Goal: Task Accomplishment & Management: Manage account settings

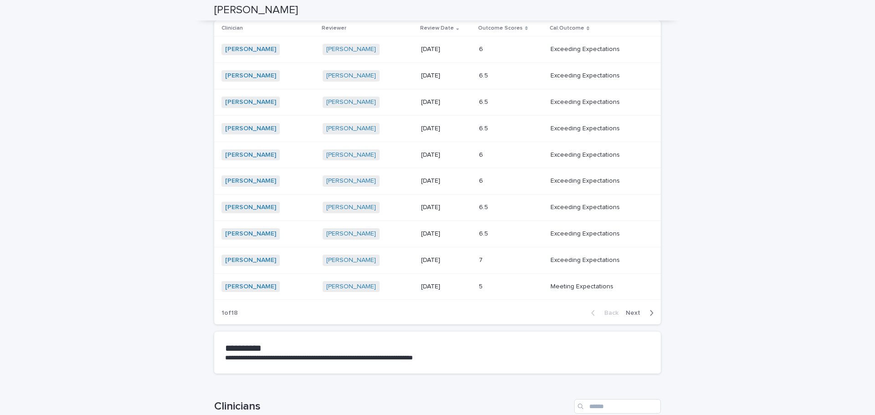
scroll to position [138, 0]
click at [486, 239] on div "6.5 6.5" at bounding box center [511, 233] width 65 height 15
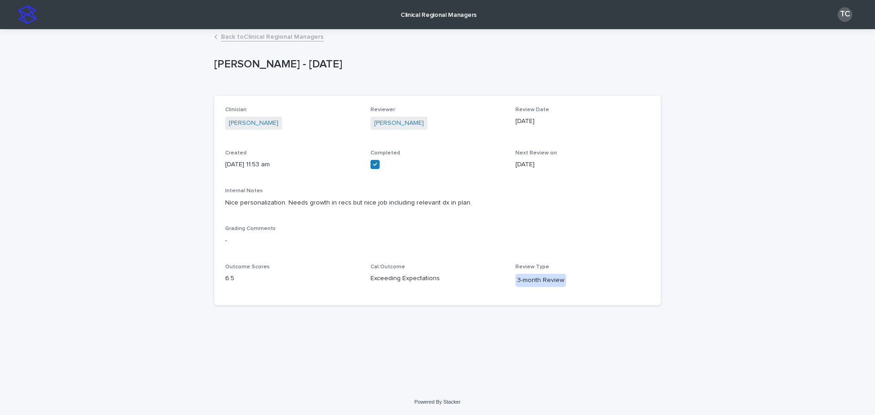
click at [271, 36] on link "Back to Clinical Regional Managers" at bounding box center [272, 36] width 103 height 10
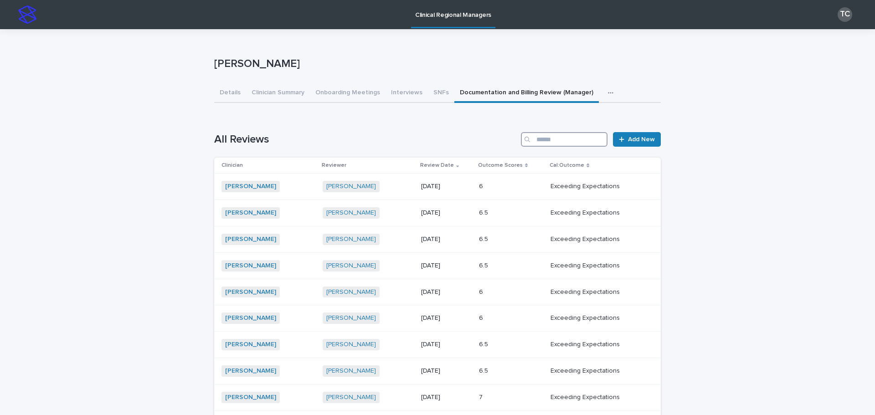
click at [558, 139] on input "Search" at bounding box center [564, 139] width 87 height 15
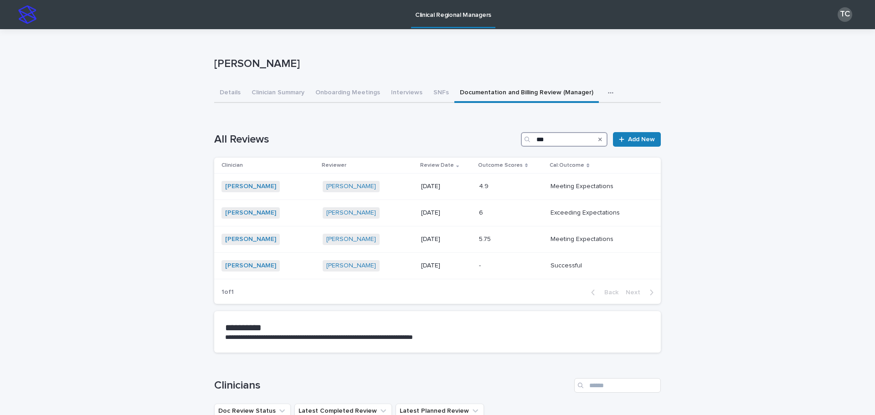
type input "***"
click at [357, 94] on button "Onboarding Meetings" at bounding box center [348, 93] width 76 height 19
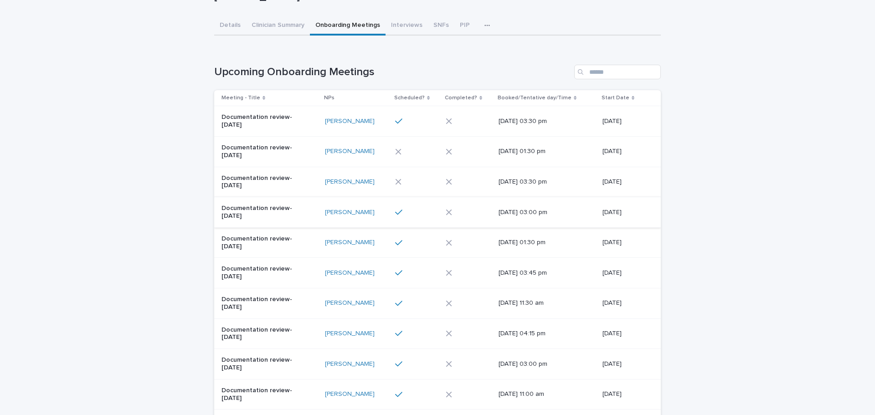
scroll to position [68, 0]
click at [422, 270] on div at bounding box center [414, 273] width 38 height 8
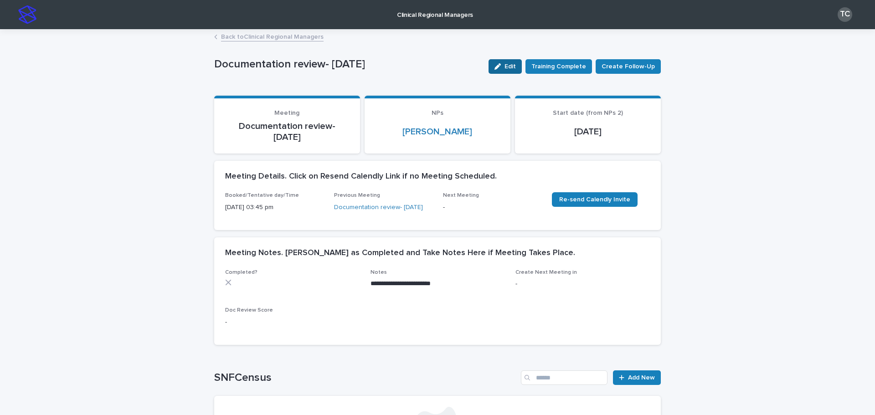
click at [501, 68] on icon "button" at bounding box center [498, 66] width 6 height 6
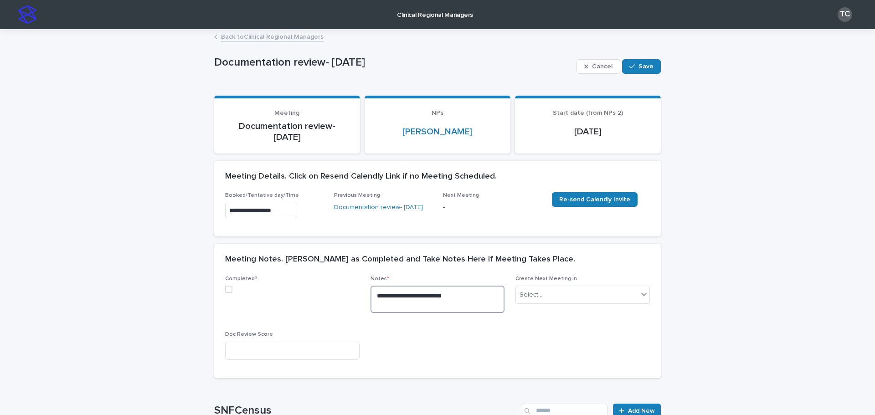
click at [455, 298] on textarea "**********" at bounding box center [438, 299] width 134 height 27
drag, startPoint x: 455, startPoint y: 298, endPoint x: 432, endPoint y: 298, distance: 23.3
click at [432, 298] on textarea "**********" at bounding box center [438, 299] width 134 height 27
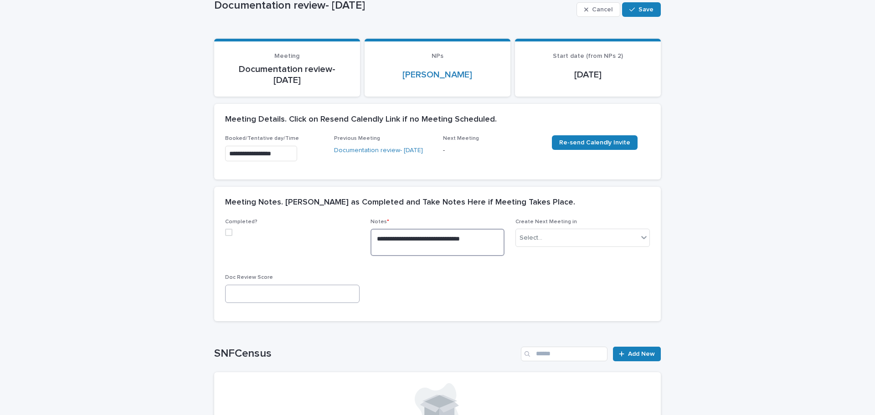
type textarea "**********"
click at [318, 292] on input at bounding box center [292, 294] width 134 height 18
click at [225, 234] on span at bounding box center [228, 232] width 7 height 7
type input "*"
click at [632, 13] on button "Save" at bounding box center [641, 9] width 39 height 15
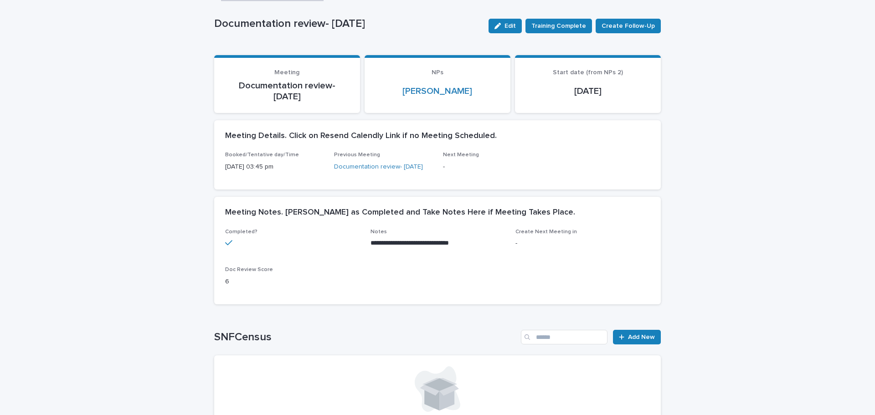
scroll to position [0, 0]
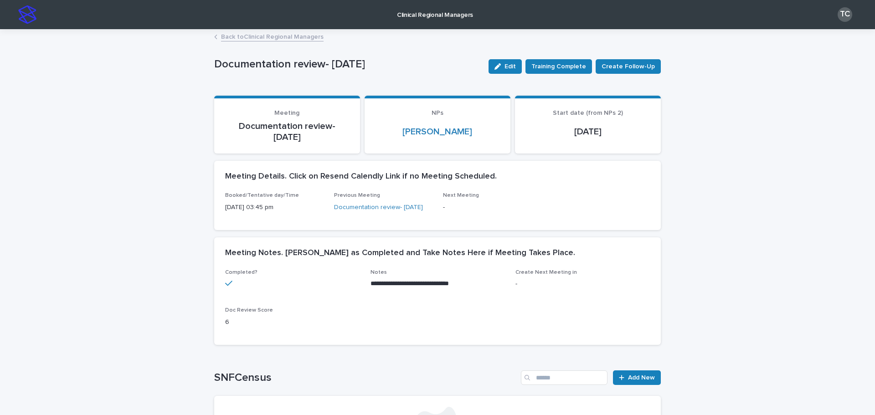
click at [267, 33] on link "Back to Clinical Regional Managers" at bounding box center [272, 36] width 103 height 10
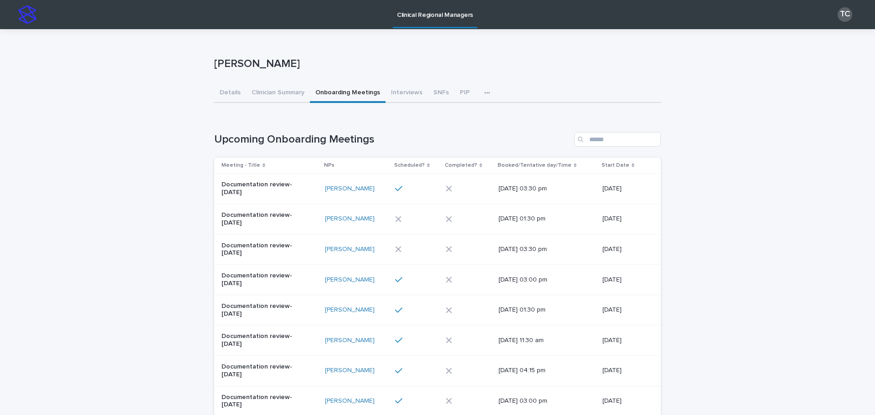
click at [485, 95] on div "button" at bounding box center [489, 93] width 9 height 6
click at [469, 114] on span "Documentation and Billing Review (Manager)" at bounding box center [418, 117] width 131 height 6
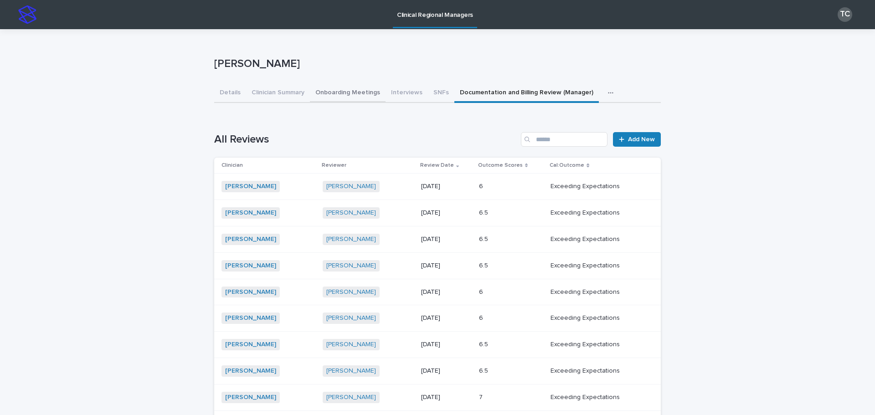
click at [329, 93] on button "Onboarding Meetings" at bounding box center [348, 93] width 76 height 19
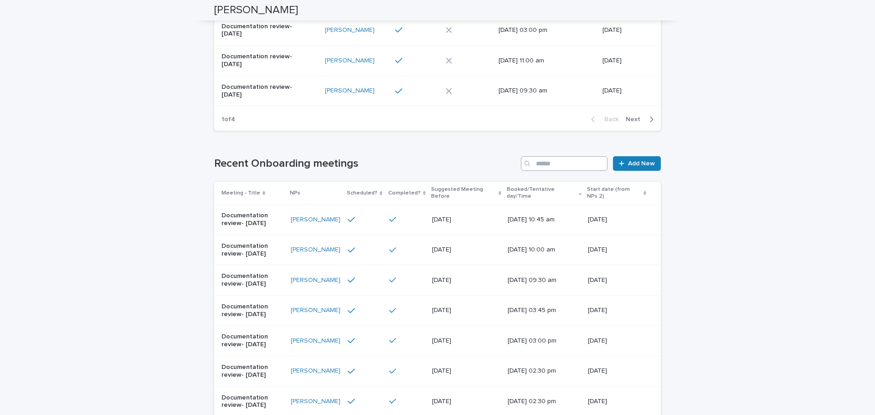
scroll to position [373, 0]
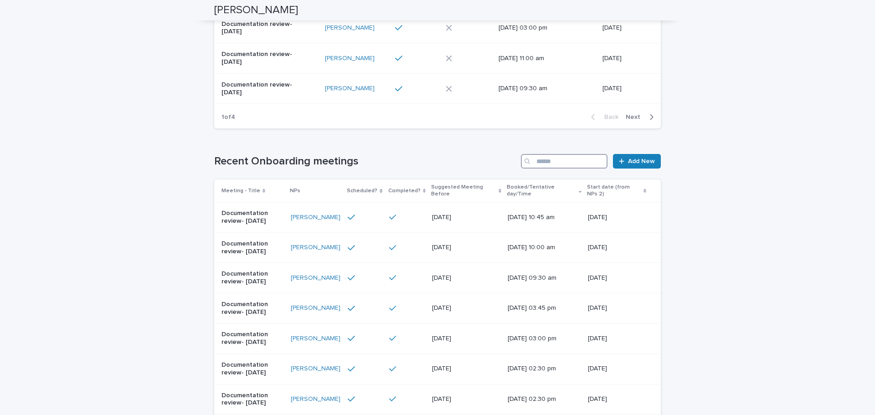
click at [565, 158] on input "Search" at bounding box center [564, 161] width 87 height 15
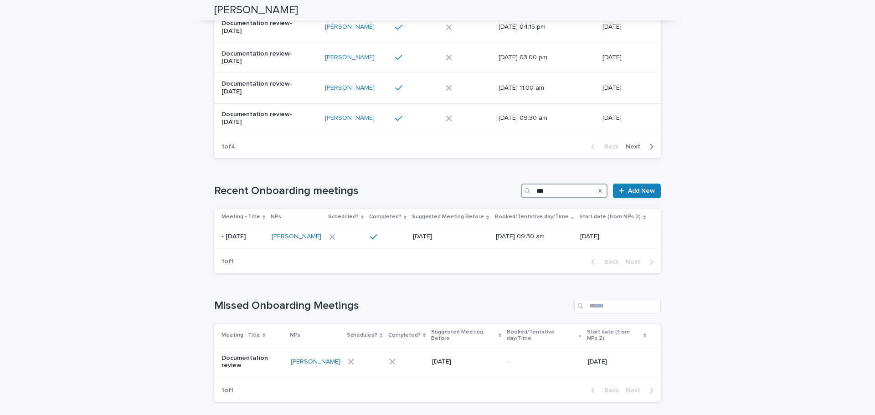
scroll to position [345, 0]
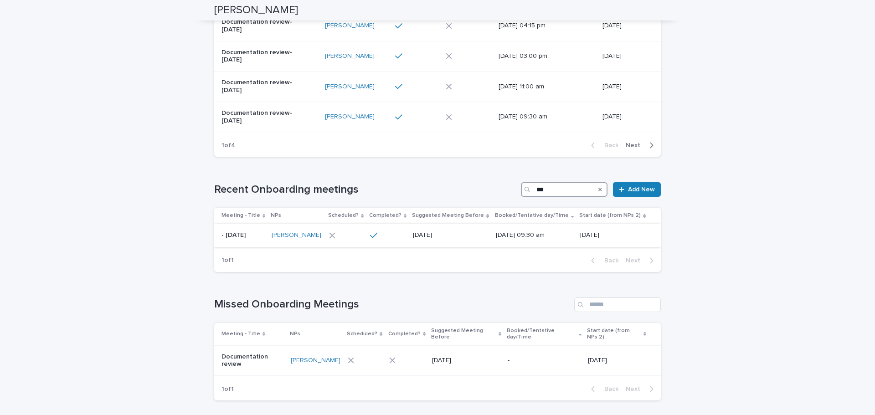
type input "***"
click at [351, 236] on div at bounding box center [345, 236] width 32 height 6
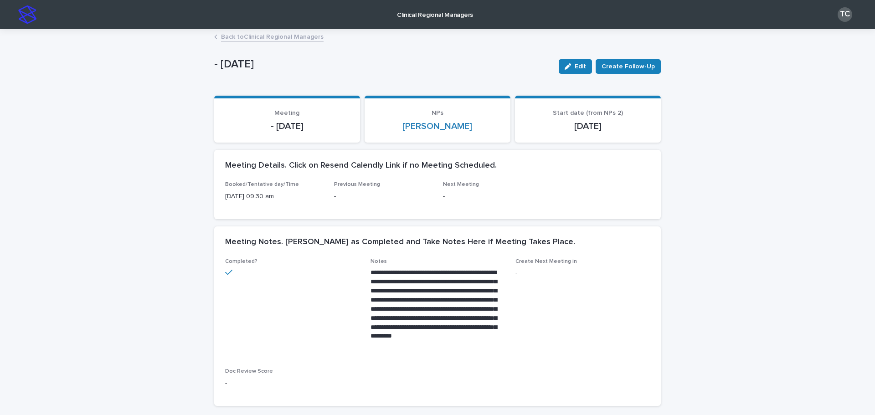
click at [259, 37] on link "Back to Clinical Regional Managers" at bounding box center [272, 36] width 103 height 10
